Goal: Navigation & Orientation: Find specific page/section

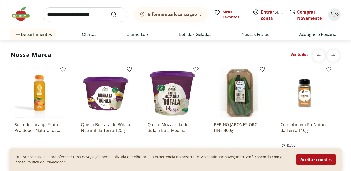
scroll to position [1081, 0]
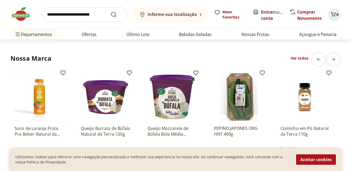
click at [26, 110] on img at bounding box center [40, 97] width 50 height 50
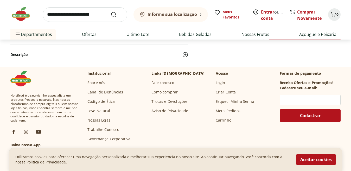
scroll to position [170, 0]
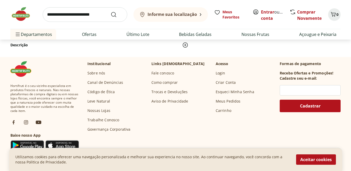
click at [91, 73] on link "Sobre nós" at bounding box center [97, 73] width 18 height 5
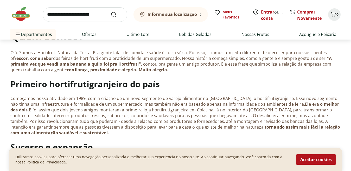
scroll to position [71, 0]
